Goal: Task Accomplishment & Management: Use online tool/utility

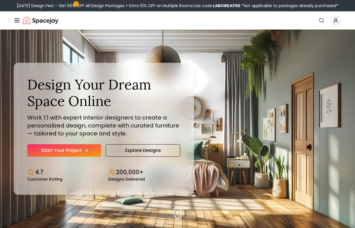
click at [84, 148] on icon "Hero section" at bounding box center [86, 150] width 5 height 5
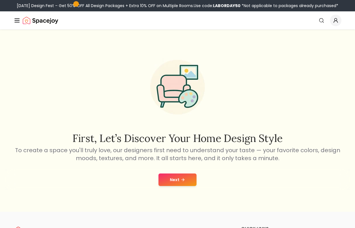
click at [15, 20] on line "Global" at bounding box center [17, 20] width 5 height 0
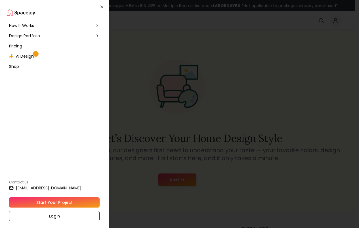
click at [18, 45] on span "Pricing" at bounding box center [15, 46] width 13 height 6
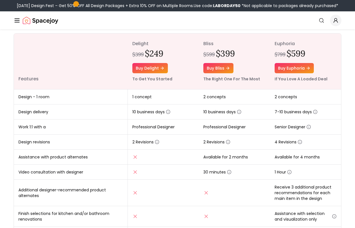
scroll to position [69, 0]
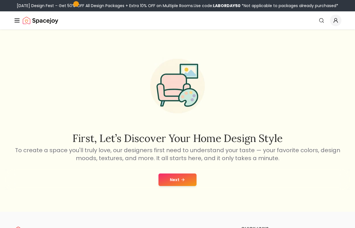
click at [17, 21] on icon "Global" at bounding box center [17, 20] width 7 height 7
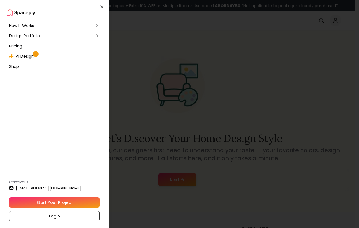
click at [27, 55] on span "AI Design" at bounding box center [25, 56] width 18 height 6
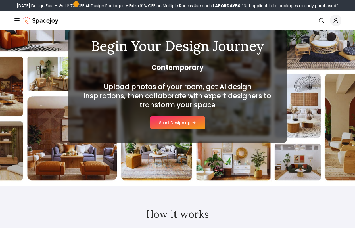
scroll to position [44, 0]
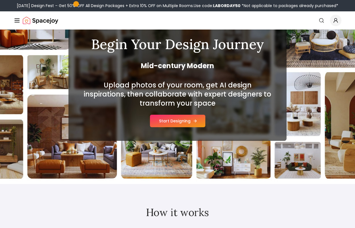
click at [185, 120] on button "Start Designing" at bounding box center [177, 121] width 55 height 12
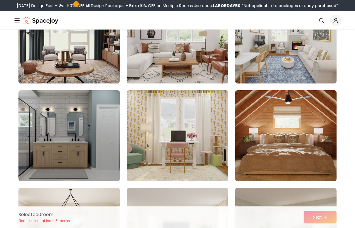
scroll to position [669, 0]
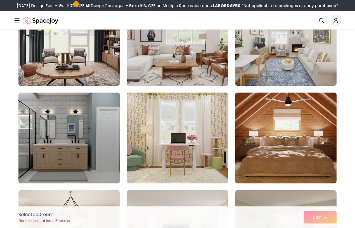
click at [304, 137] on img at bounding box center [286, 137] width 106 height 95
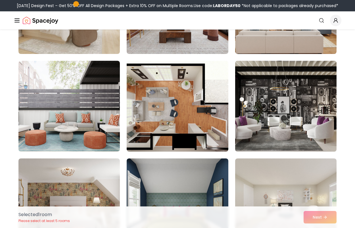
click at [288, 131] on img at bounding box center [286, 106] width 106 height 95
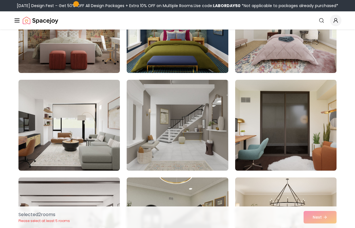
click at [198, 130] on img at bounding box center [177, 125] width 106 height 95
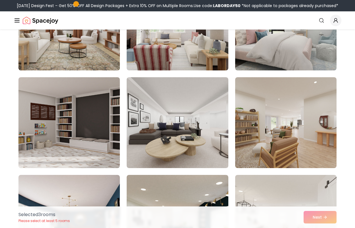
scroll to position [1662, 0]
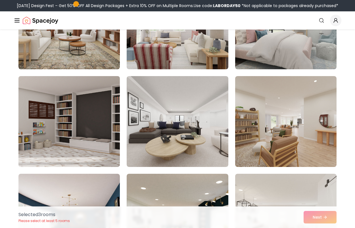
click at [86, 127] on img at bounding box center [69, 121] width 106 height 95
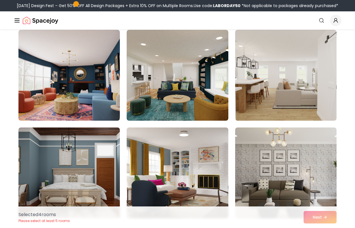
scroll to position [1808, 0]
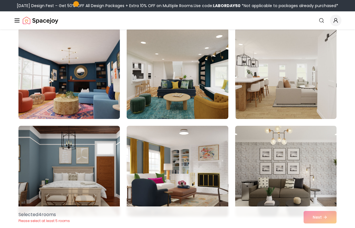
click at [88, 114] on img at bounding box center [69, 73] width 106 height 95
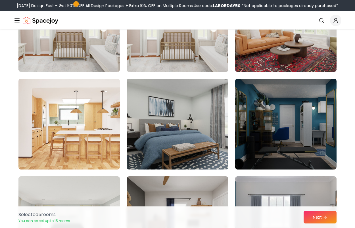
scroll to position [2058, 0]
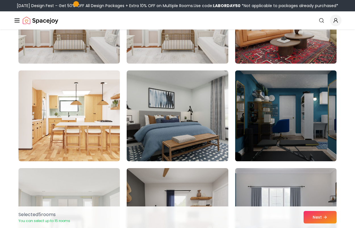
click at [294, 141] on img at bounding box center [286, 115] width 106 height 95
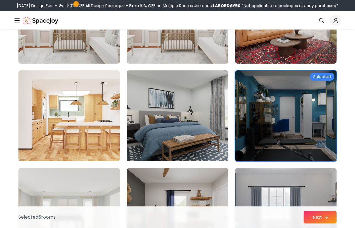
click at [326, 220] on button "Next" at bounding box center [320, 217] width 33 height 12
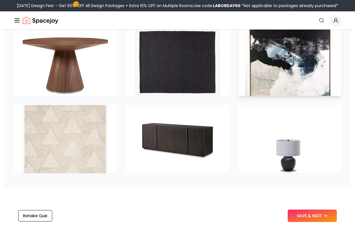
scroll to position [818, 0]
